Goal: Information Seeking & Learning: Learn about a topic

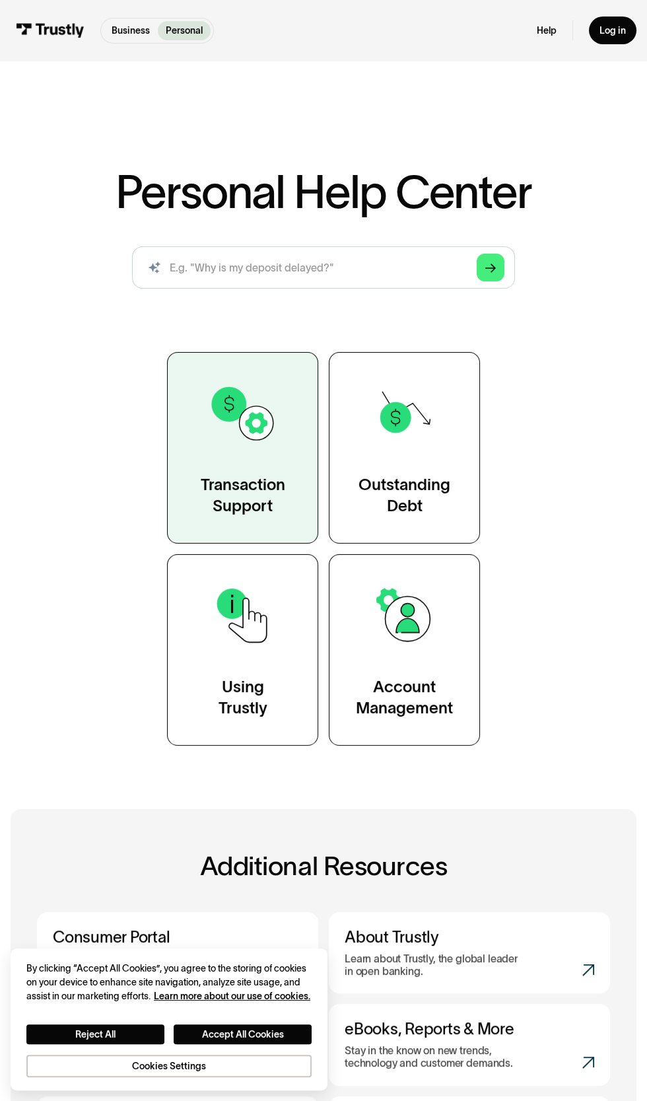
click at [271, 467] on link "Transaction Support" at bounding box center [242, 448] width 151 height 192
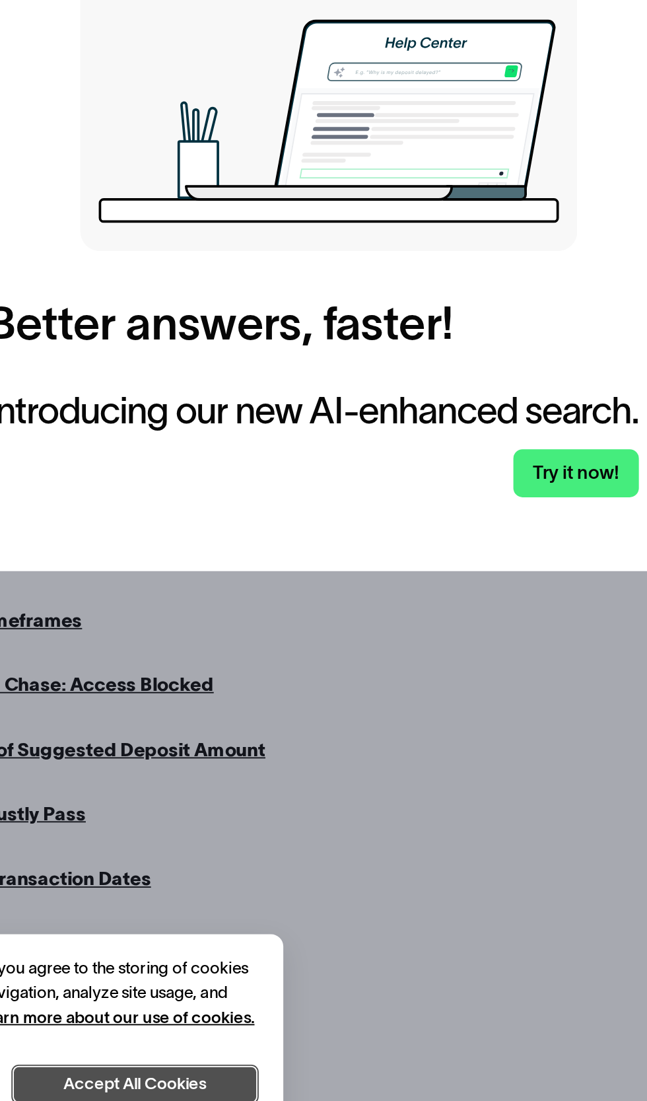
click at [223, 1038] on button "Accept All Cookies" at bounding box center [227, 1039] width 129 height 18
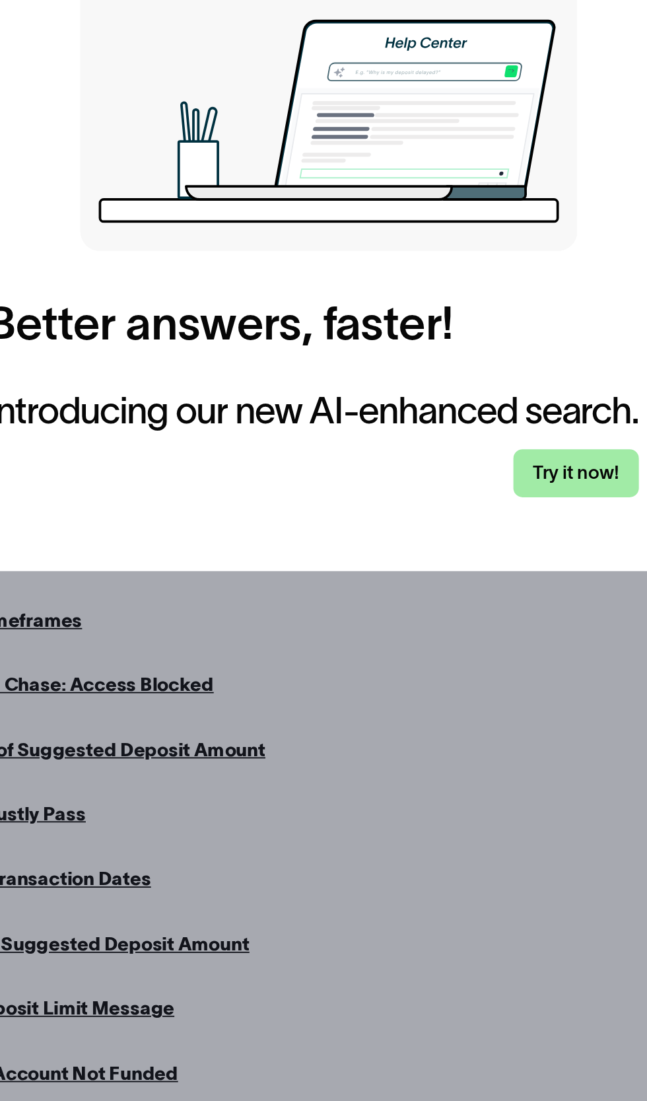
click at [464, 725] on link "Try it now!" at bounding box center [464, 712] width 67 height 26
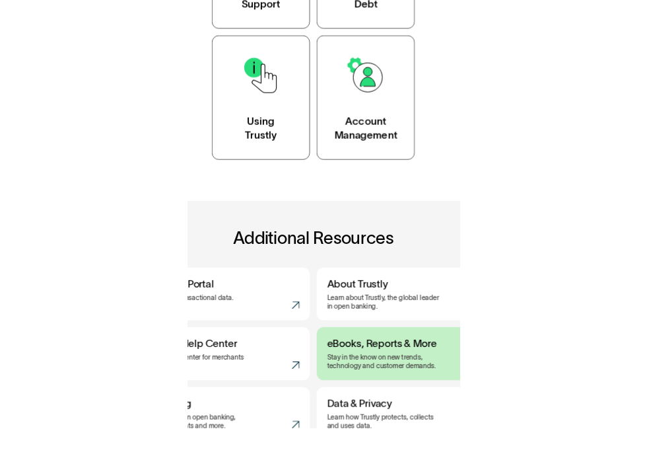
scroll to position [280, 0]
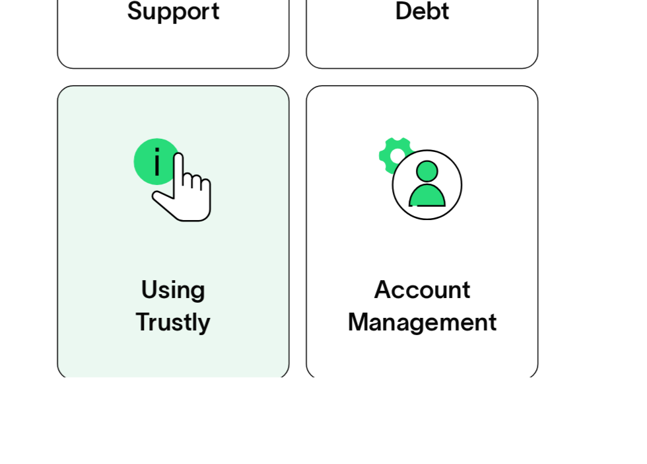
click at [260, 378] on link "Using Trustly" at bounding box center [242, 370] width 151 height 192
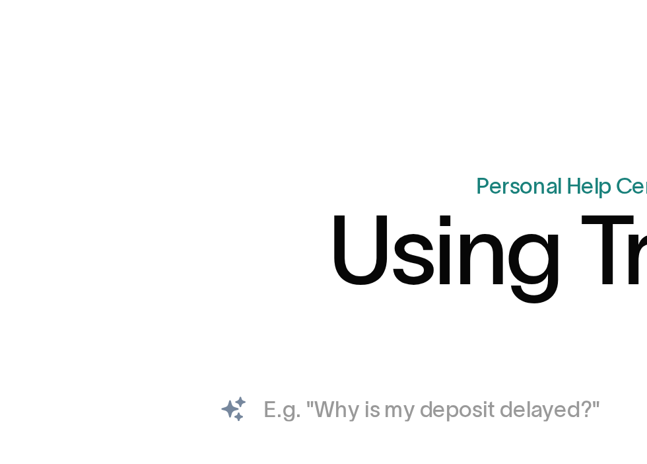
click at [308, 250] on input "search" at bounding box center [323, 249] width 360 height 40
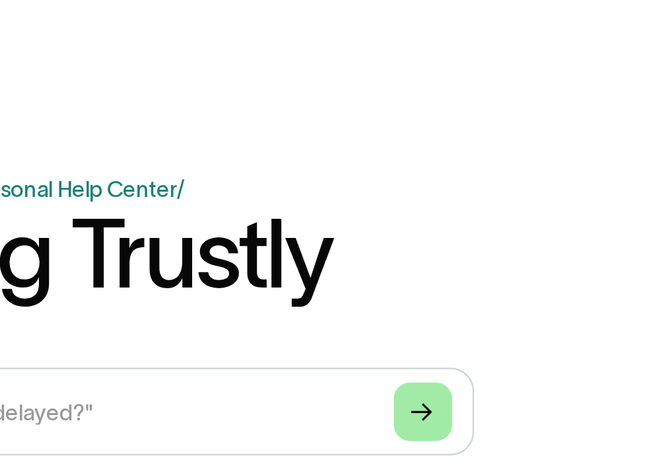
click at [486, 258] on link "Arrow Right" at bounding box center [481, 249] width 26 height 26
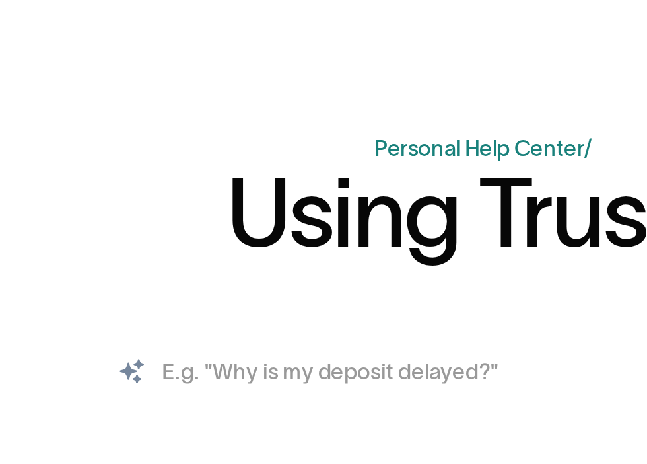
click at [258, 253] on input "search" at bounding box center [323, 249] width 360 height 40
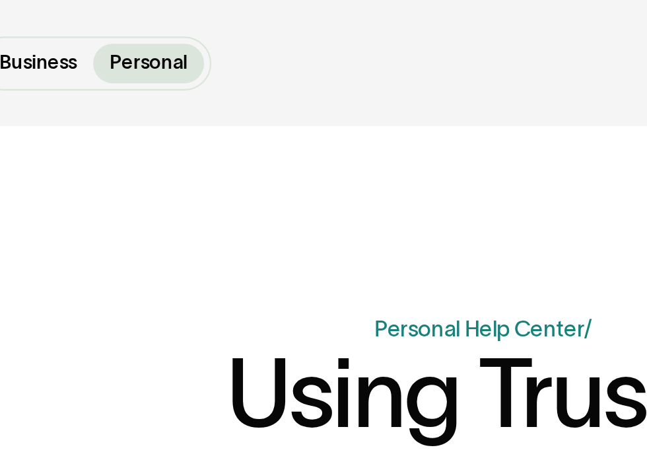
click at [236, 104] on div "Business Help Center Personal Help Center / Using Trustly AI-powered search ( 1…" at bounding box center [323, 169] width 647 height 217
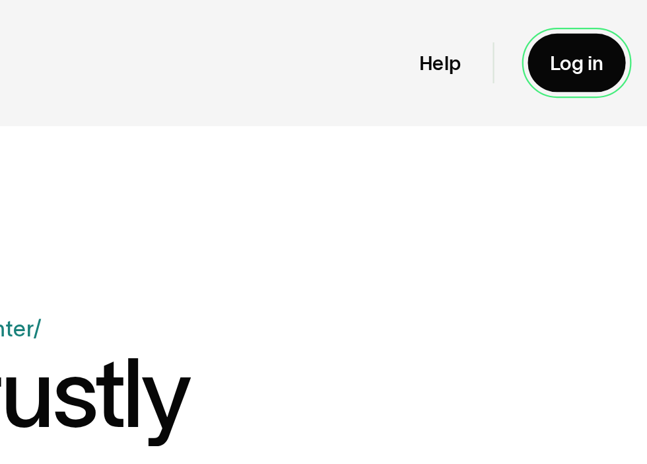
click at [618, 28] on div "Log in" at bounding box center [615, 28] width 24 height 11
